Goal: Task Accomplishment & Management: Manage account settings

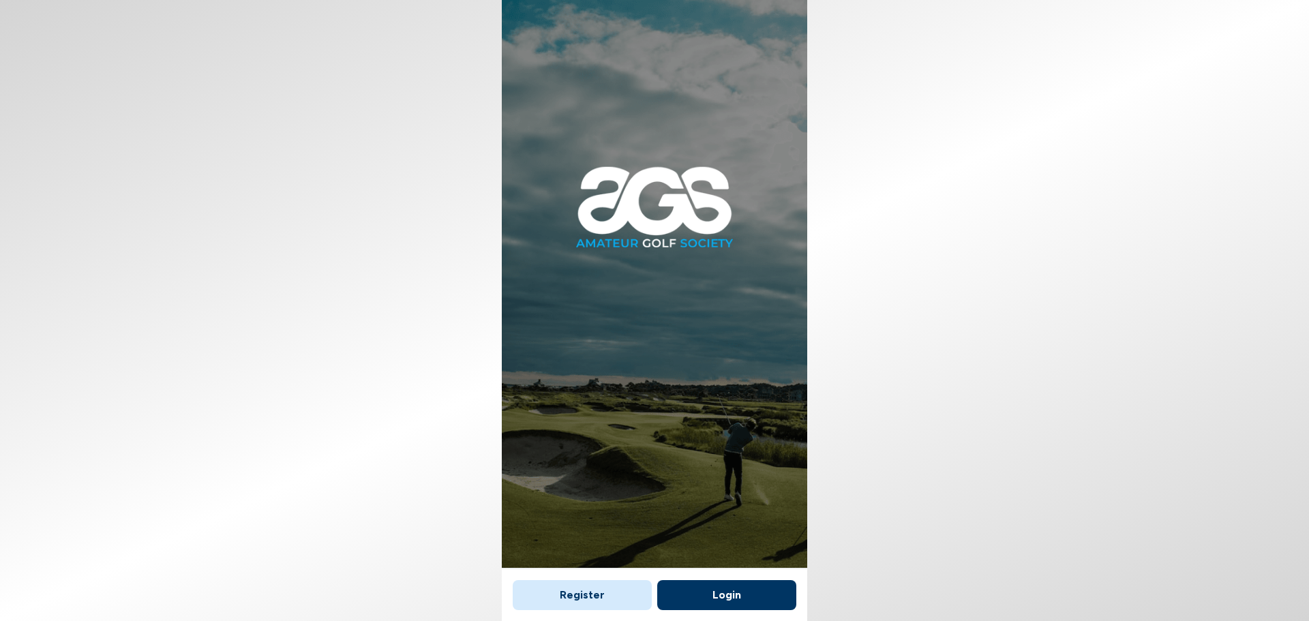
click at [736, 595] on button "Login" at bounding box center [726, 595] width 139 height 30
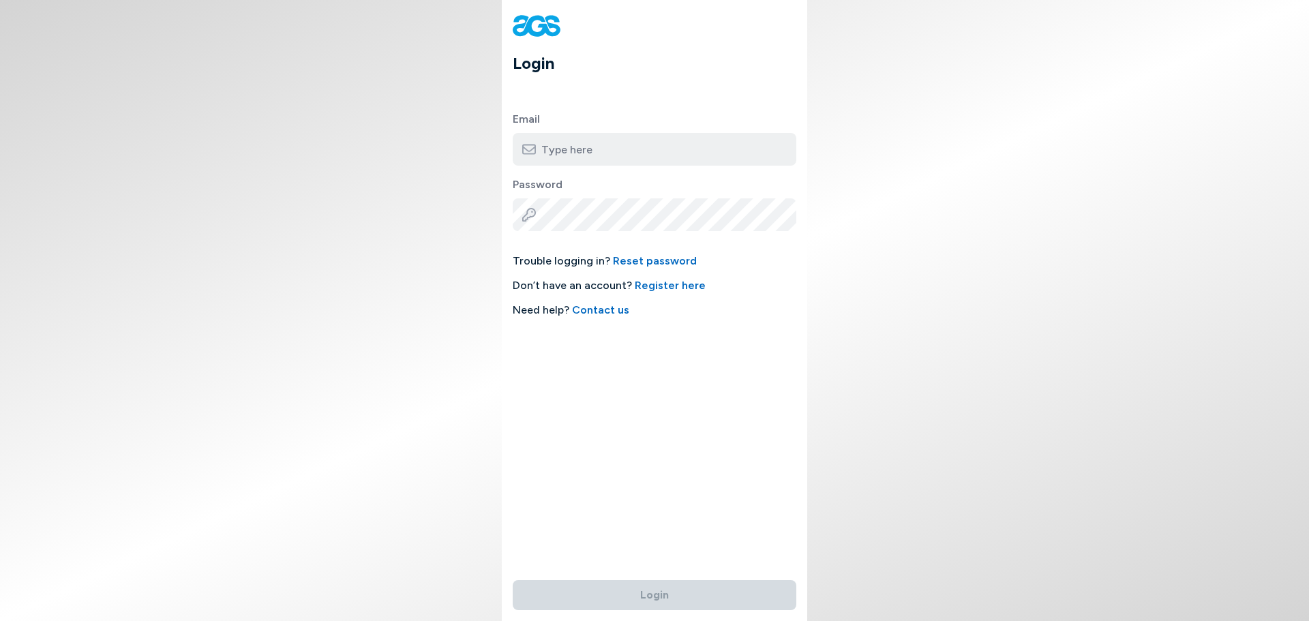
type input "[EMAIL_ADDRESS][DOMAIN_NAME]"
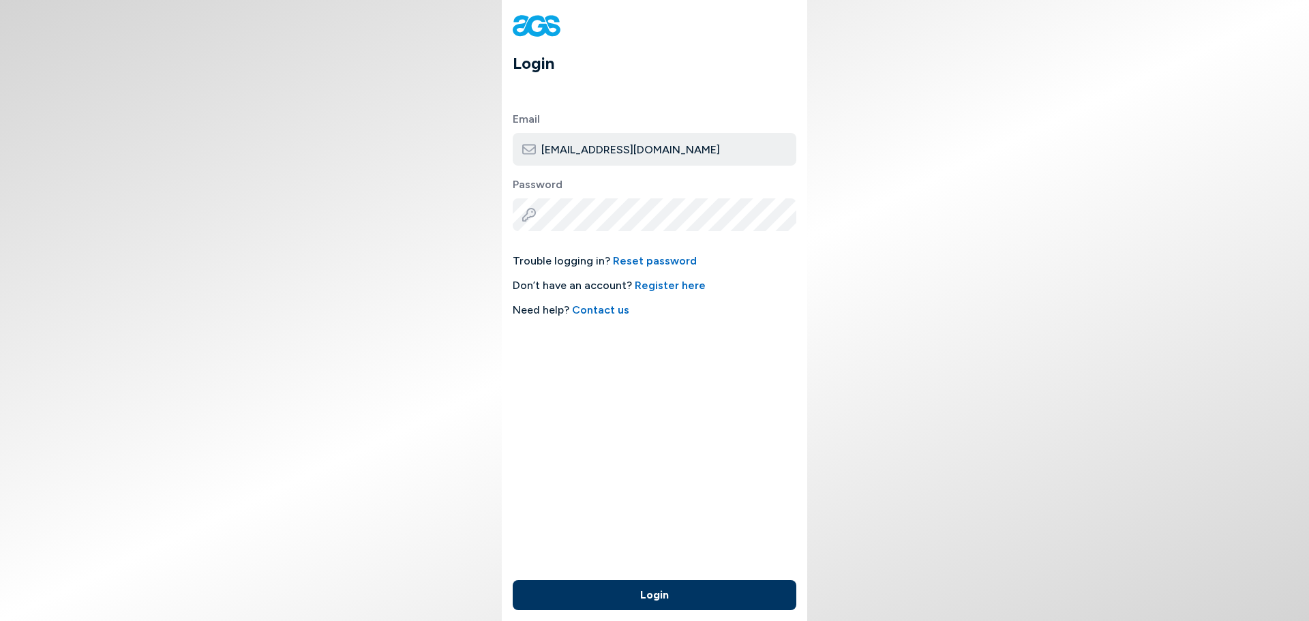
click at [634, 589] on button "Login" at bounding box center [655, 595] width 284 height 30
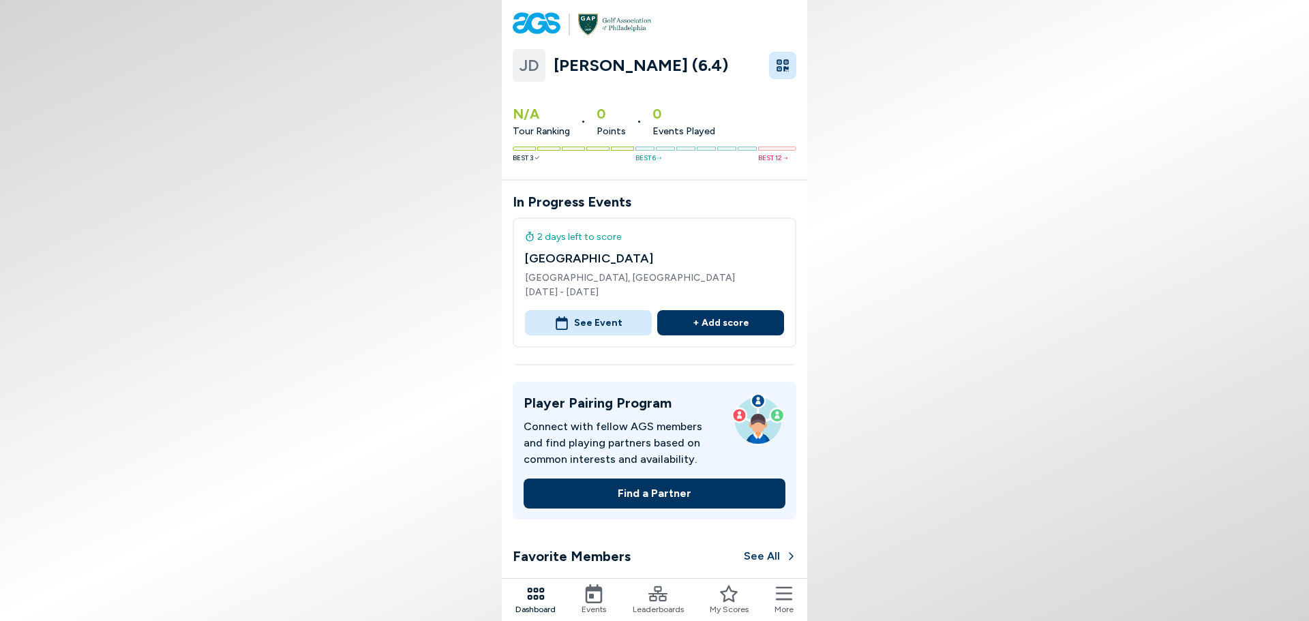
click at [779, 601] on icon at bounding box center [784, 593] width 16 height 19
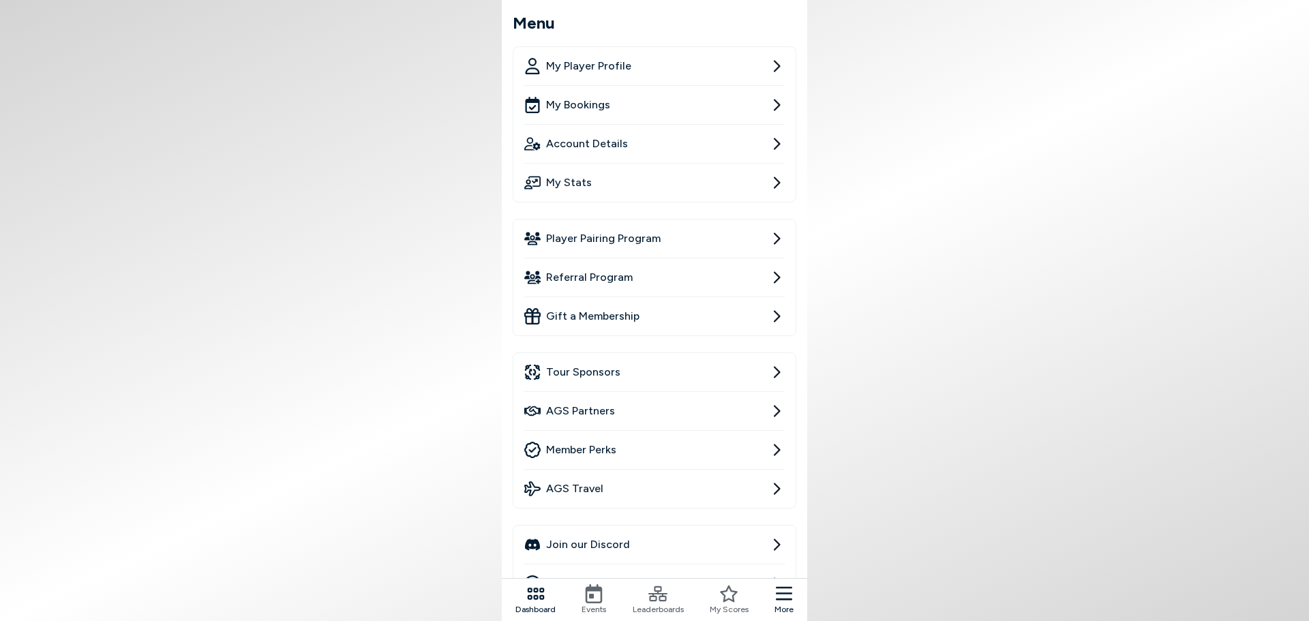
click at [691, 74] on link "My Player Profile" at bounding box center [654, 66] width 260 height 38
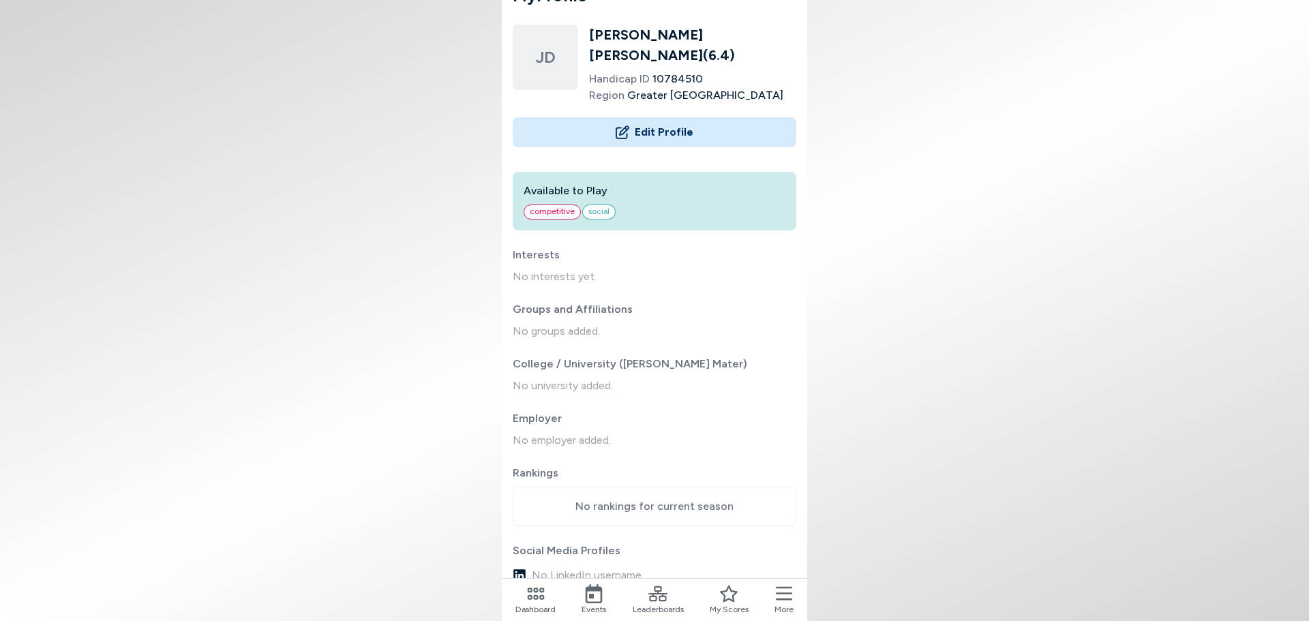
scroll to position [42, 0]
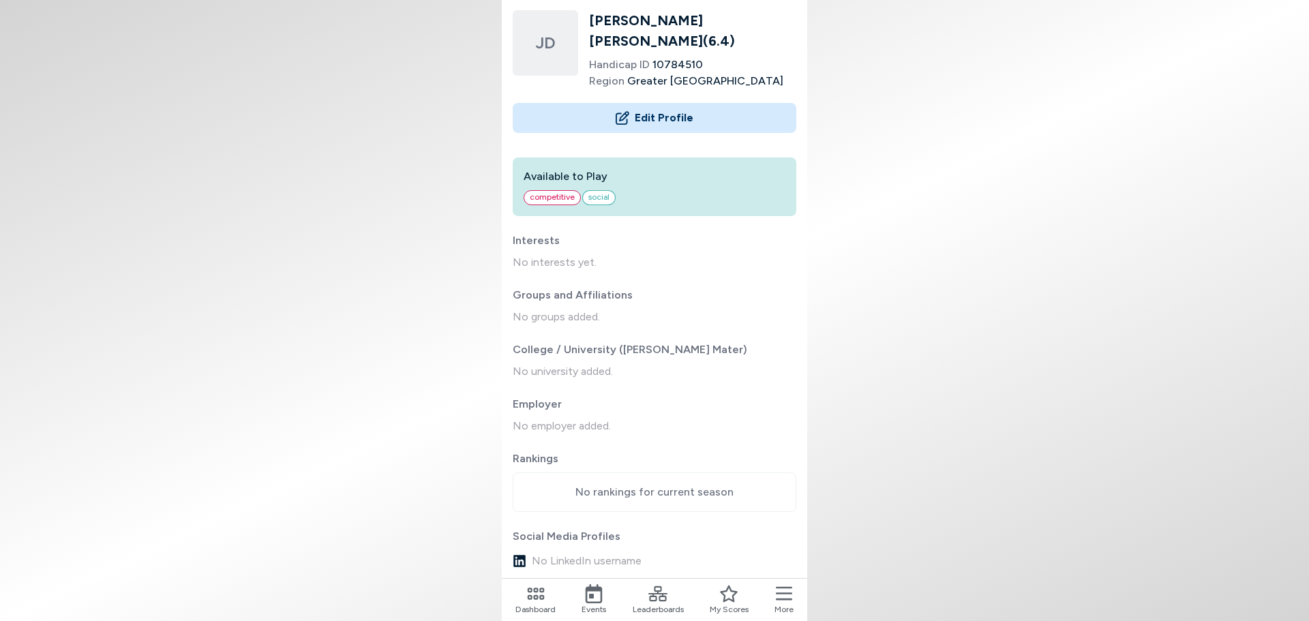
click at [654, 106] on button "Edit Profile" at bounding box center [655, 118] width 284 height 30
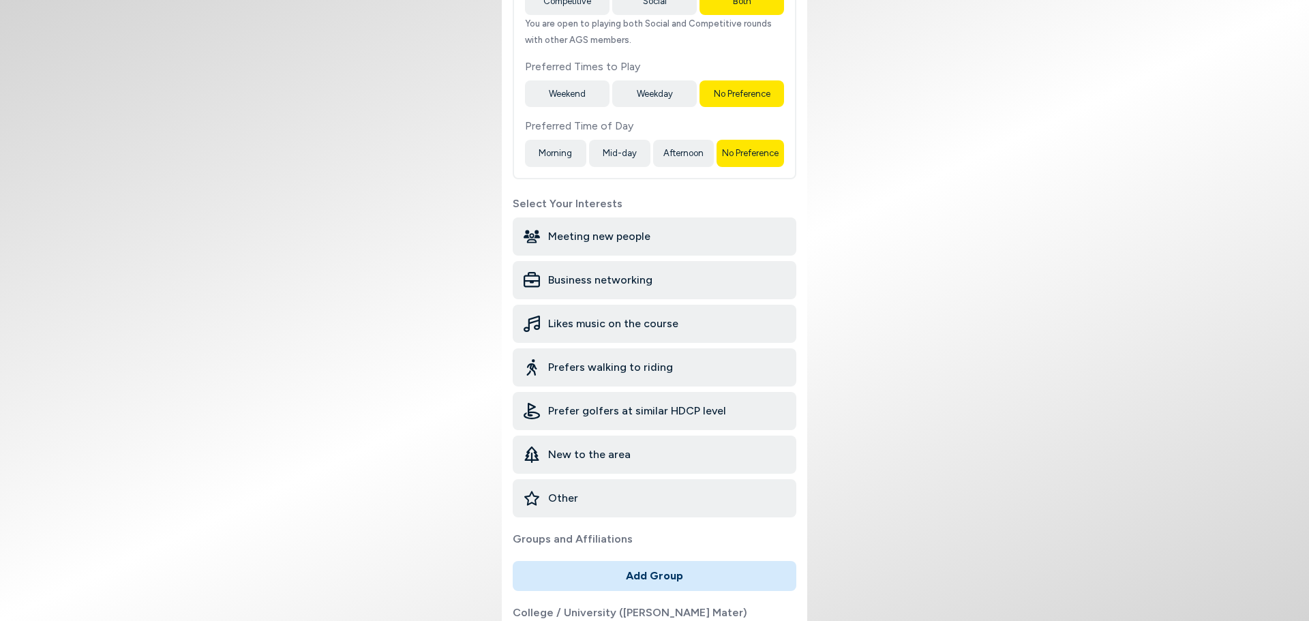
scroll to position [0, 0]
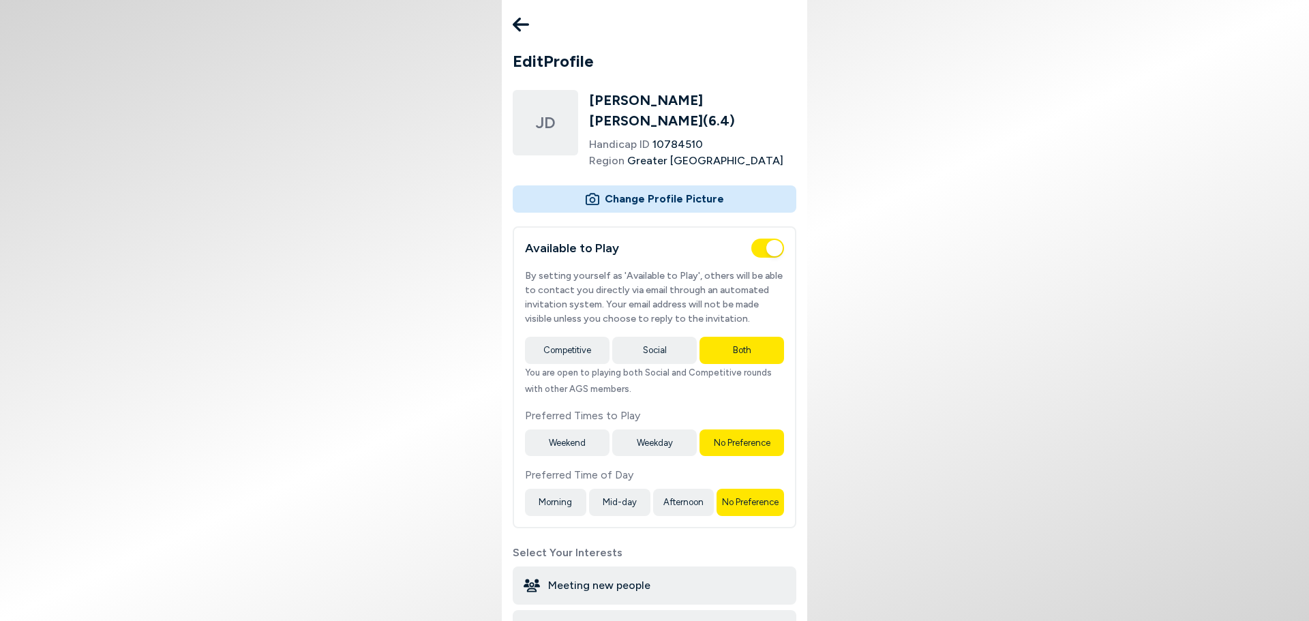
click at [517, 22] on icon at bounding box center [521, 25] width 16 height 14
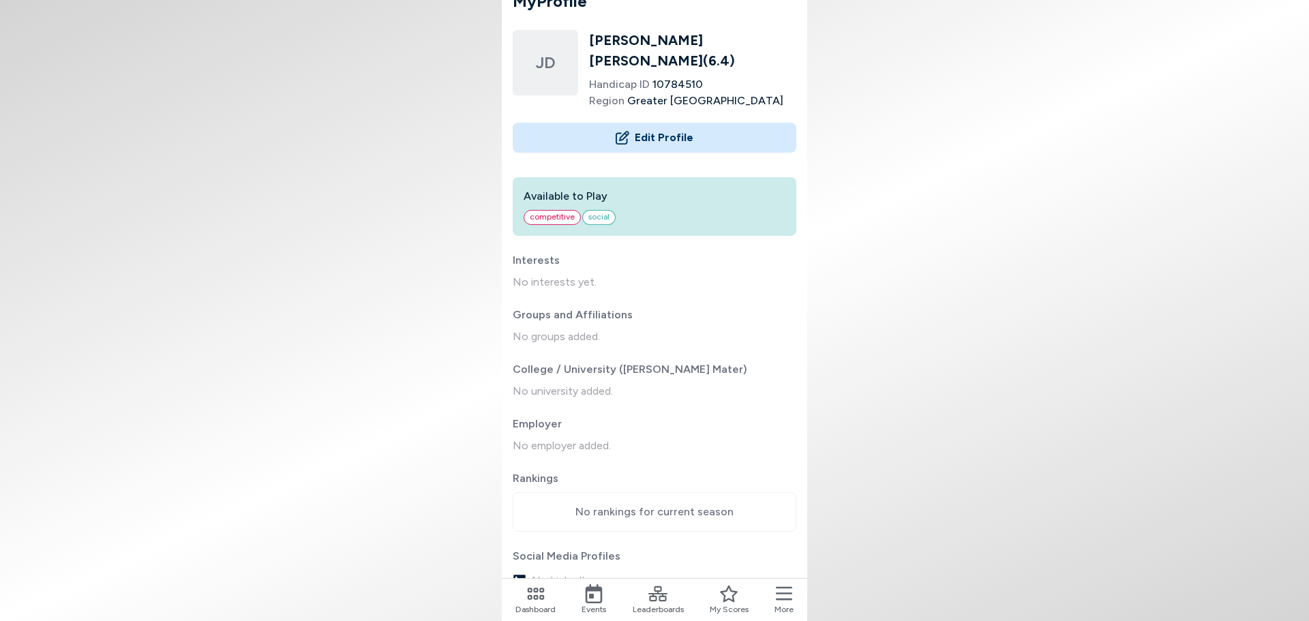
scroll to position [42, 0]
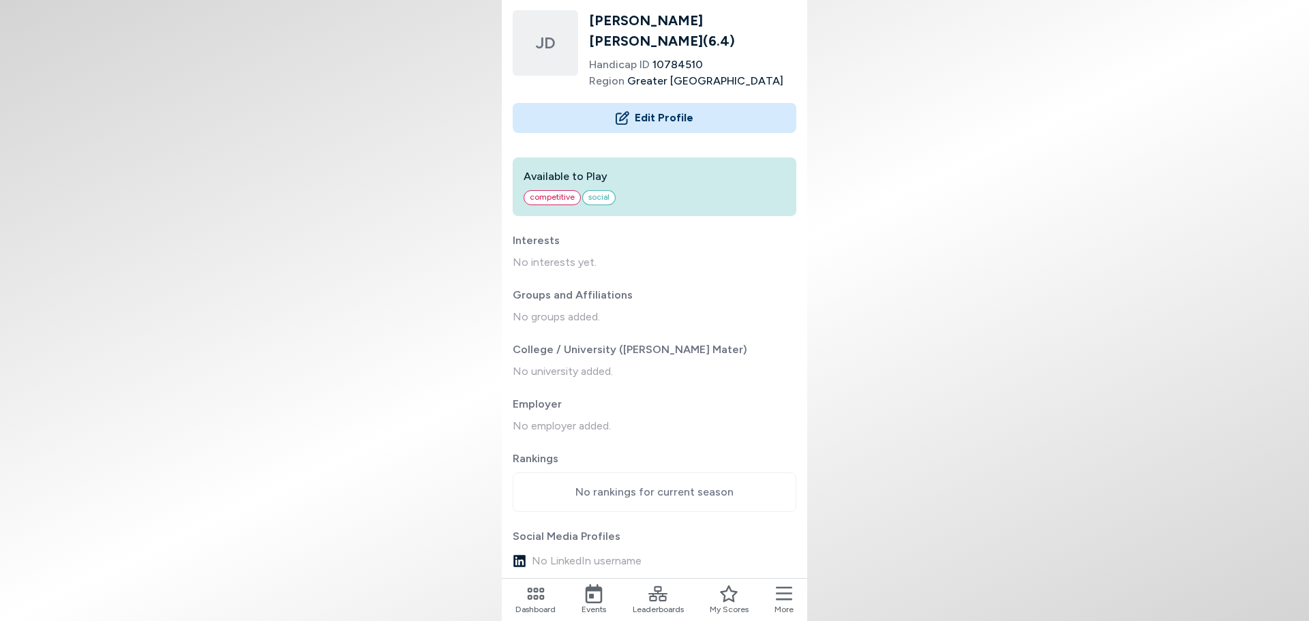
click at [790, 594] on icon at bounding box center [784, 593] width 16 height 19
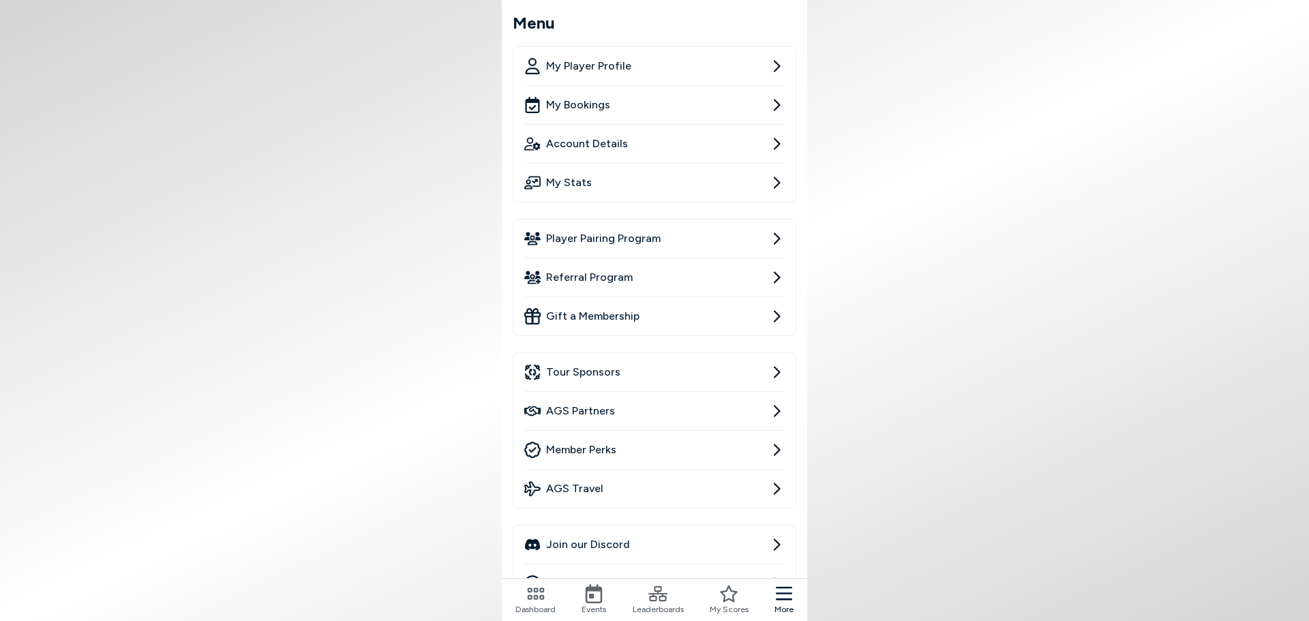
scroll to position [68, 0]
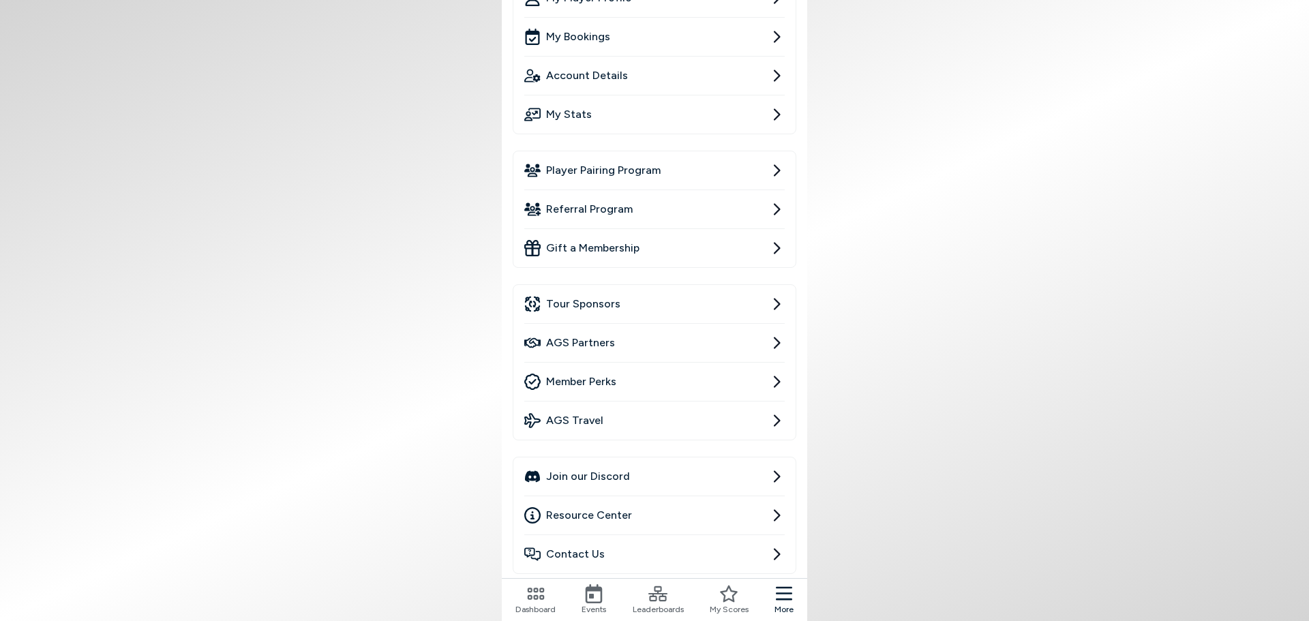
click at [605, 474] on span "Join our Discord" at bounding box center [588, 476] width 84 height 16
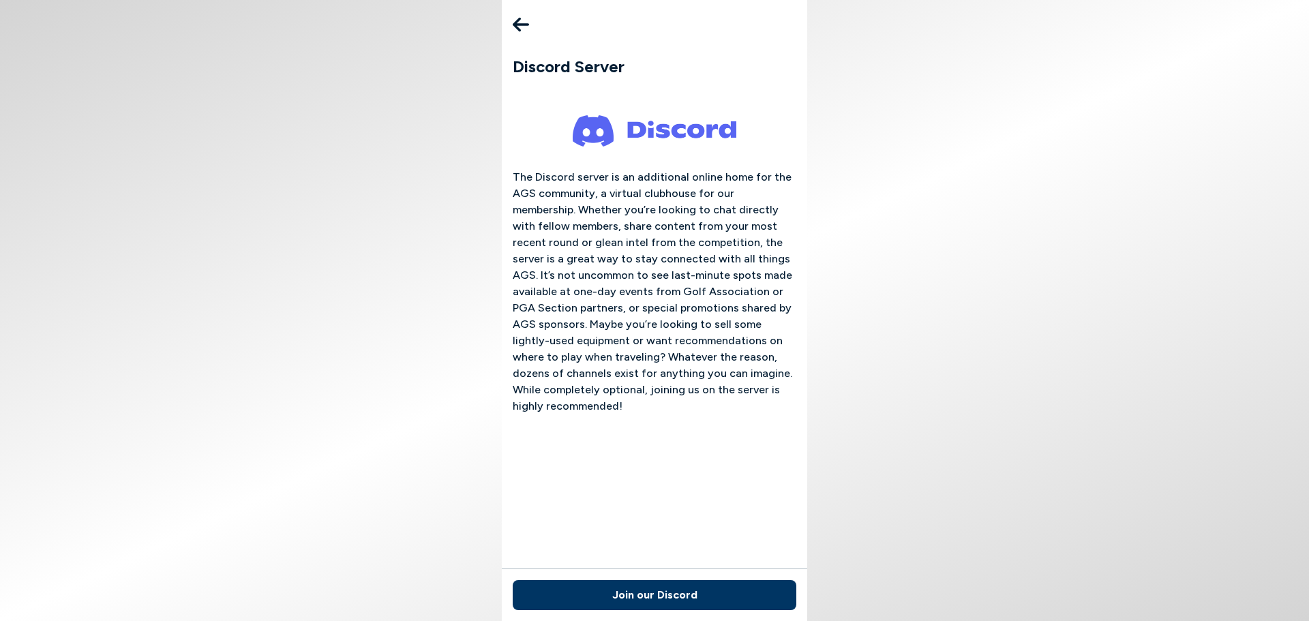
click at [652, 590] on button "Join our Discord" at bounding box center [655, 595] width 284 height 30
click at [522, 23] on icon at bounding box center [521, 24] width 16 height 27
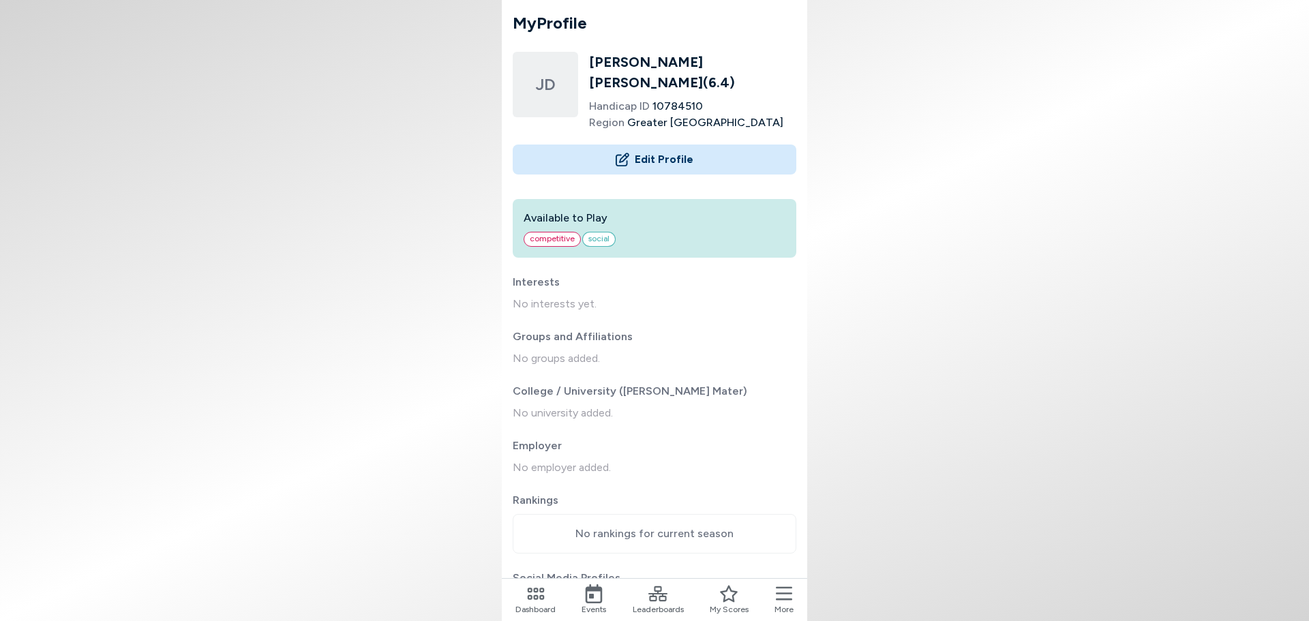
click at [777, 600] on icon at bounding box center [784, 594] width 16 height 14
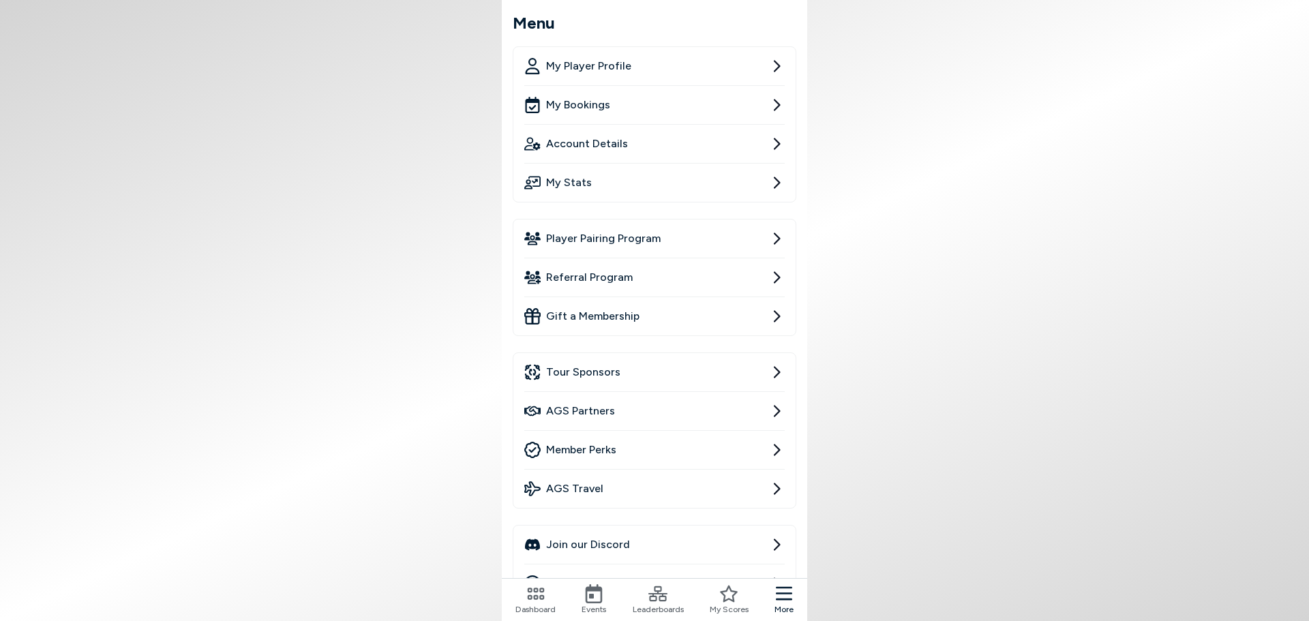
click at [609, 145] on span "Account Details" at bounding box center [587, 144] width 82 height 16
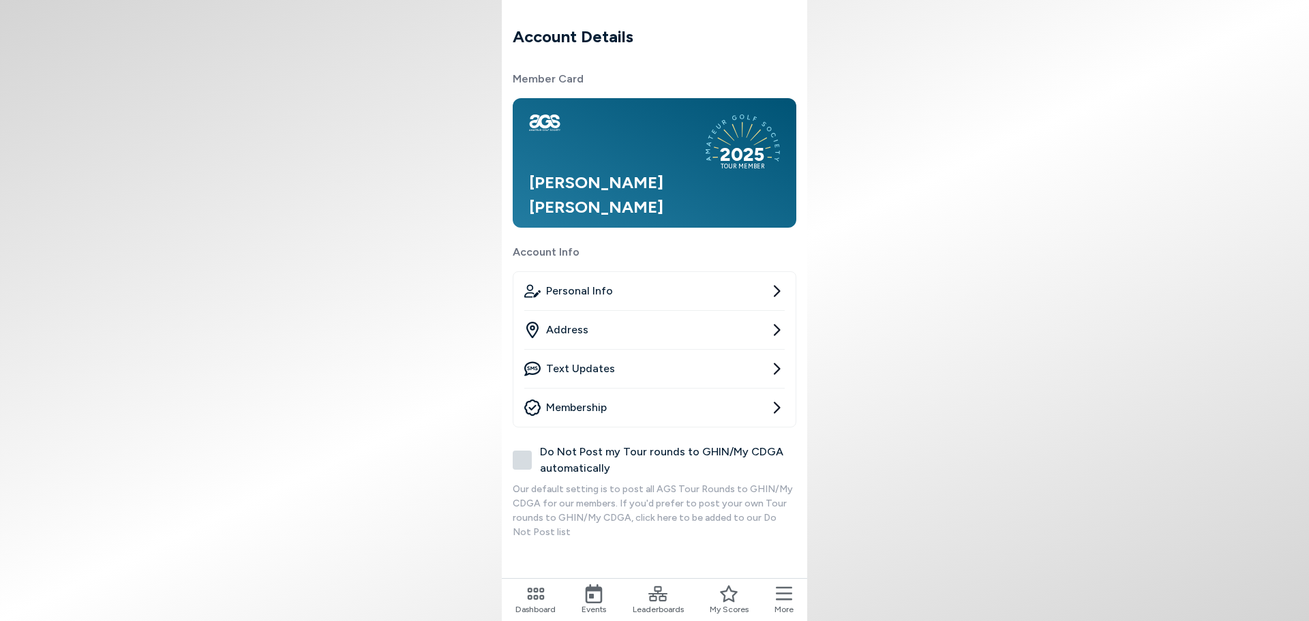
click at [566, 404] on span "Membership" at bounding box center [576, 407] width 61 height 16
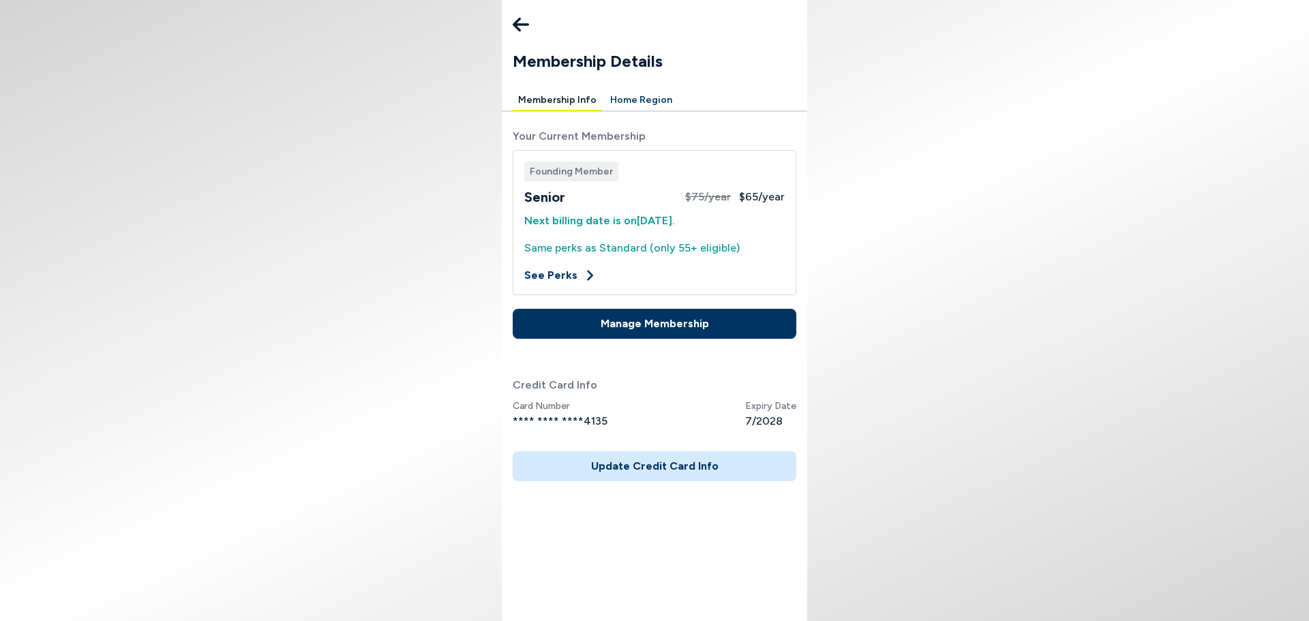
click at [676, 324] on button "Manage Membership" at bounding box center [655, 324] width 284 height 30
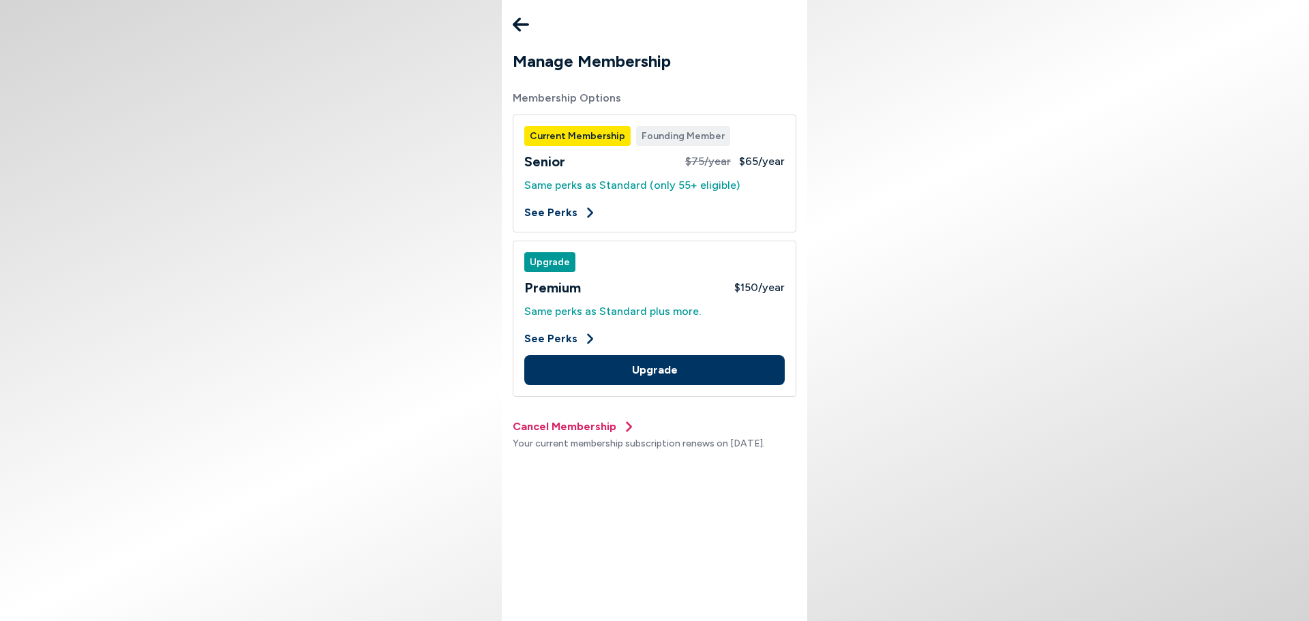
click at [588, 425] on button "Cancel Membership" at bounding box center [574, 427] width 123 height 16
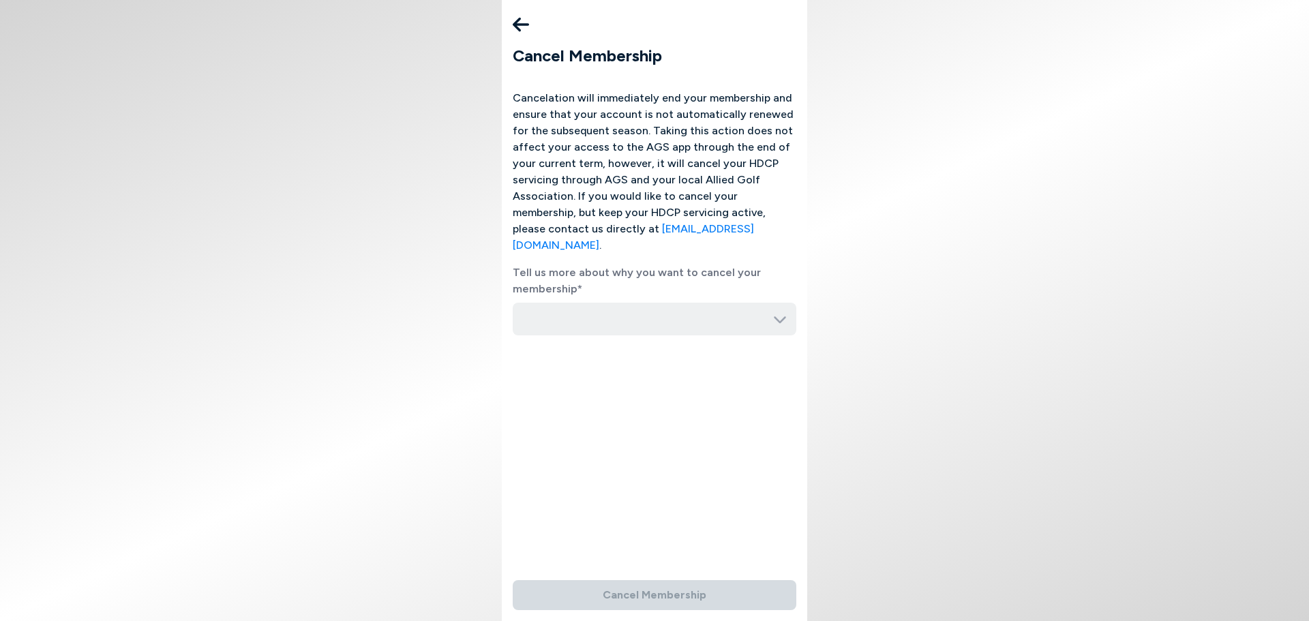
click at [774, 312] on icon at bounding box center [780, 319] width 14 height 14
click at [778, 312] on icon at bounding box center [780, 319] width 14 height 14
click at [777, 312] on icon at bounding box center [780, 319] width 14 height 14
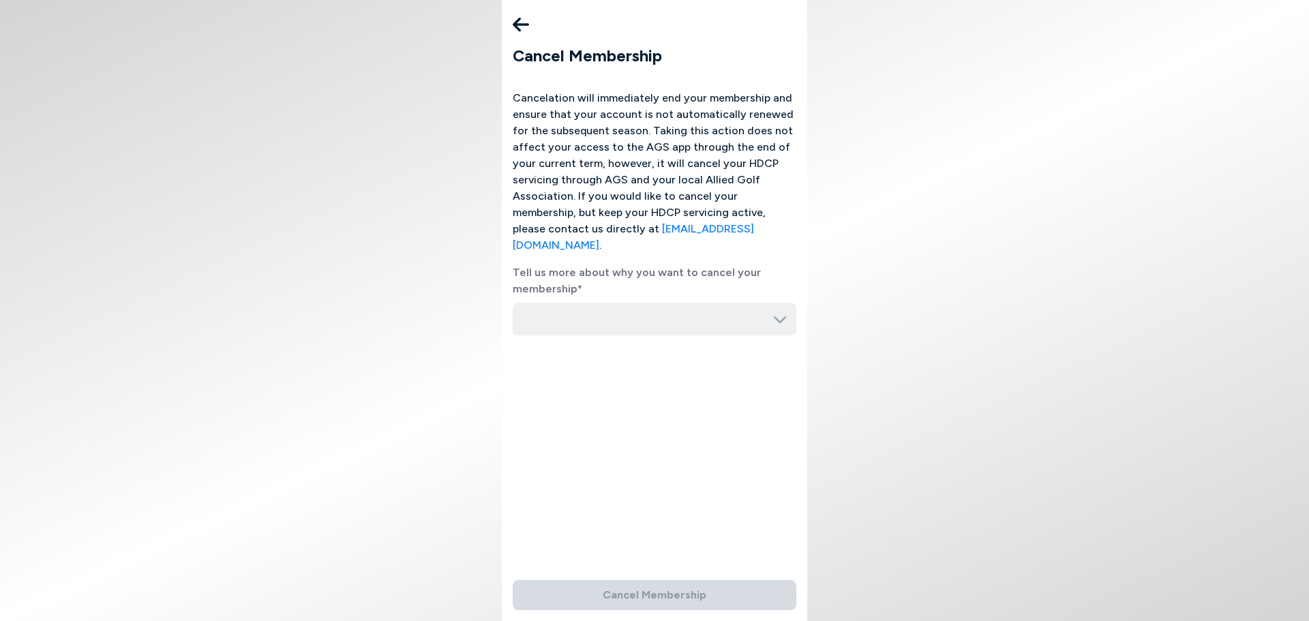
click at [777, 312] on icon at bounding box center [780, 319] width 14 height 14
click at [678, 303] on input "button" at bounding box center [655, 319] width 284 height 33
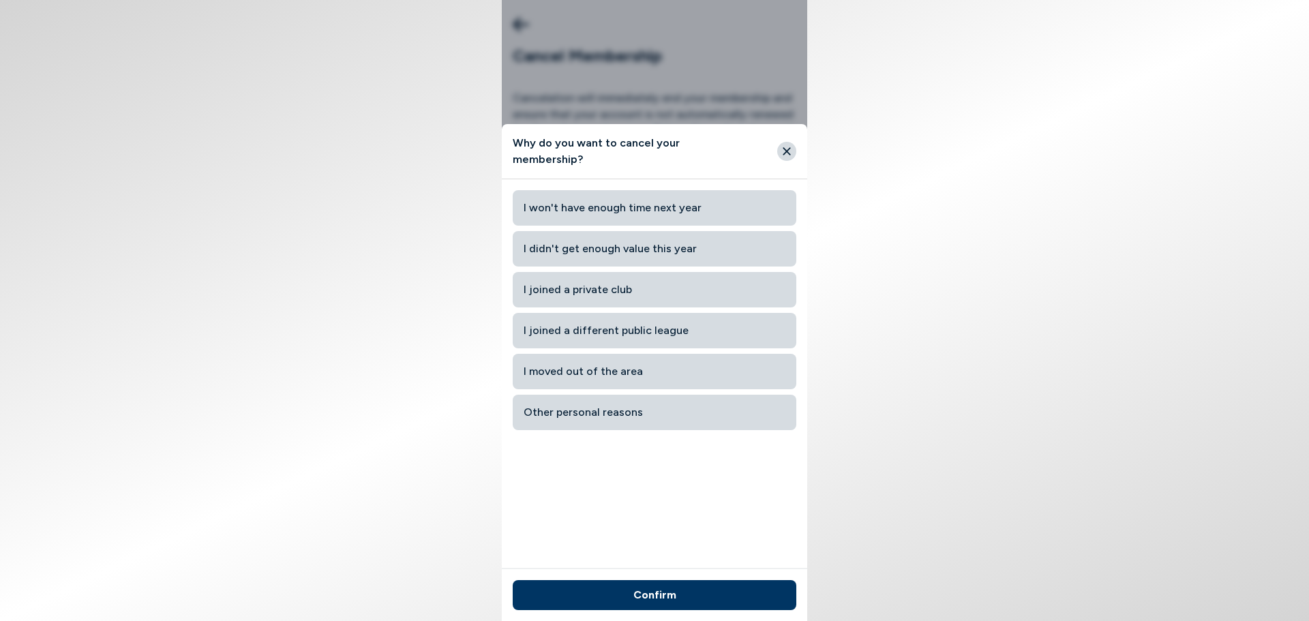
click at [605, 410] on span "Other personal reasons" at bounding box center [655, 412] width 262 height 25
type input "Other personal reasons"
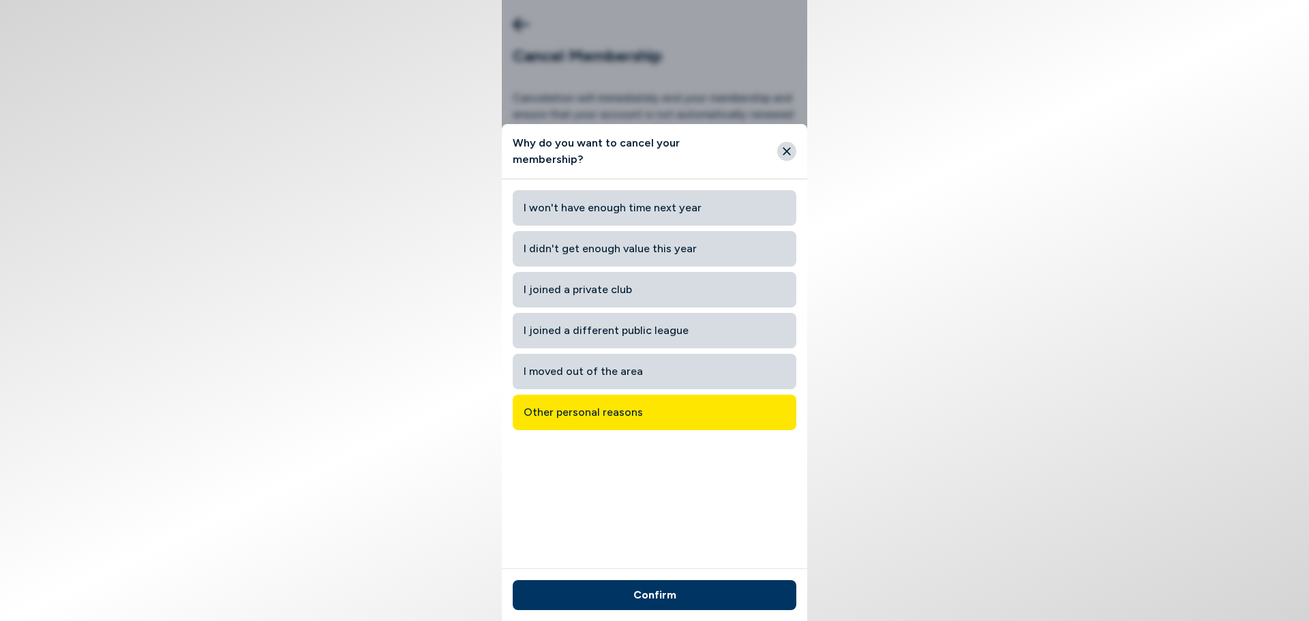
click at [620, 594] on button "Confirm" at bounding box center [655, 595] width 284 height 30
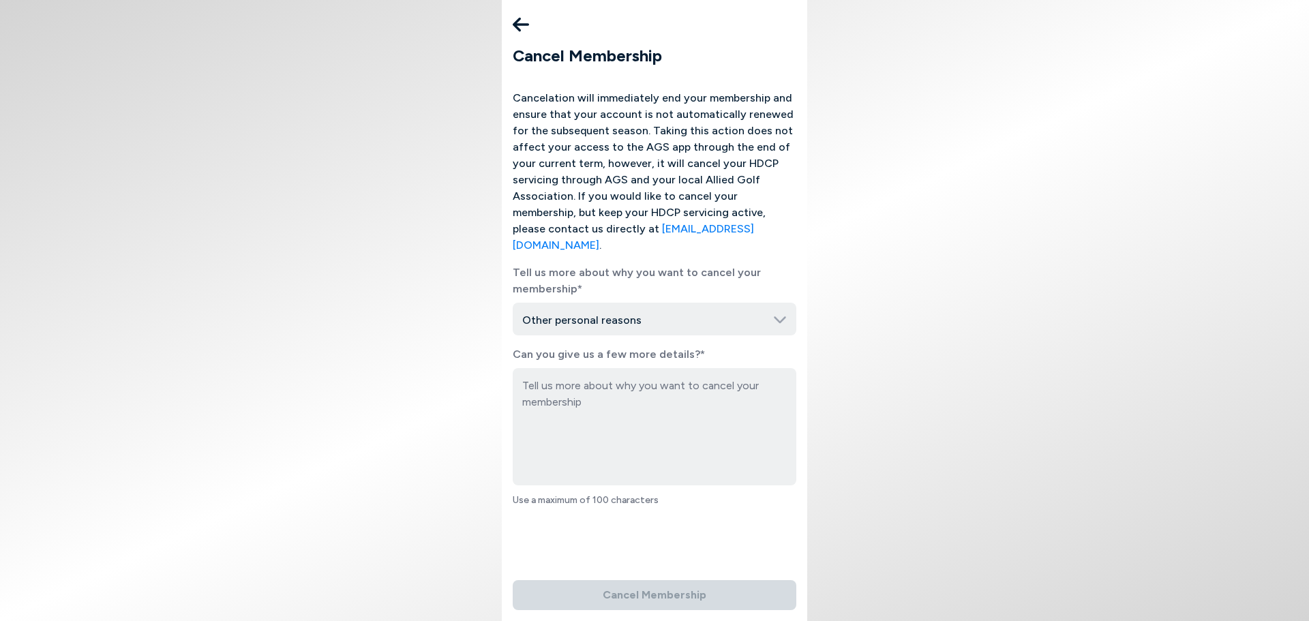
click at [517, 22] on icon at bounding box center [521, 25] width 16 height 14
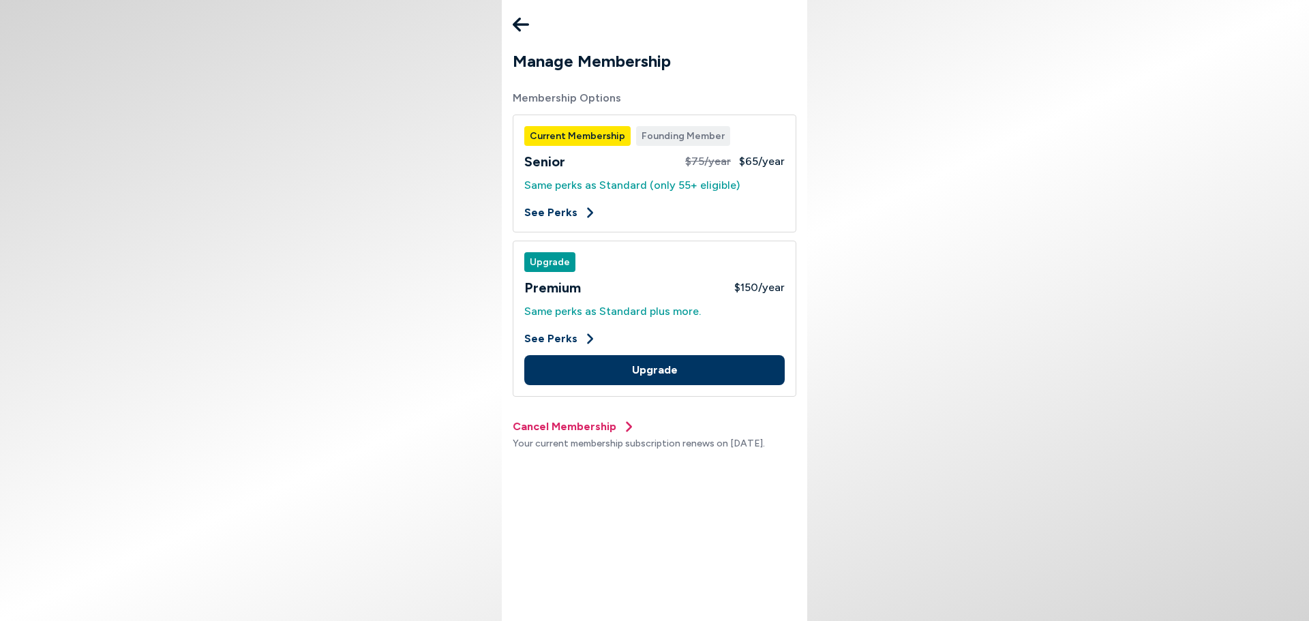
click at [520, 19] on icon at bounding box center [521, 25] width 16 height 14
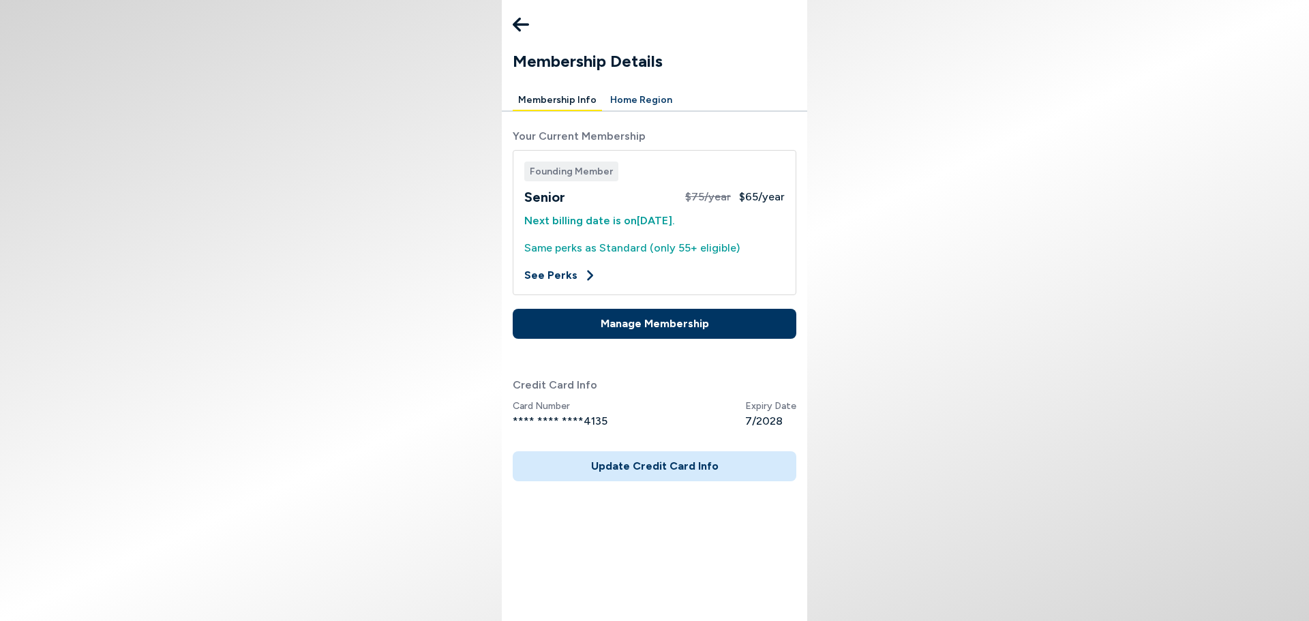
click at [678, 469] on button "Update Credit Card Info" at bounding box center [655, 466] width 284 height 30
